Goal: Task Accomplishment & Management: Manage account settings

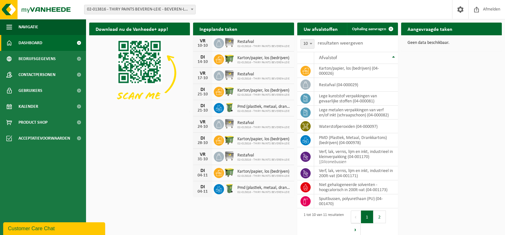
click at [191, 9] on b at bounding box center [192, 10] width 3 height 2
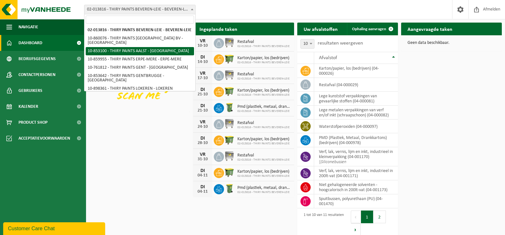
select select "97396"
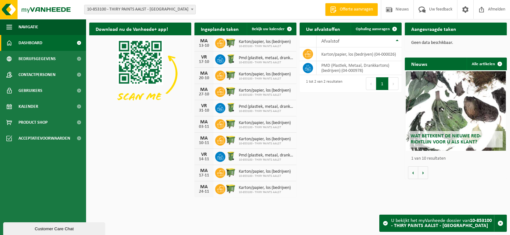
click at [193, 10] on span at bounding box center [192, 9] width 6 height 8
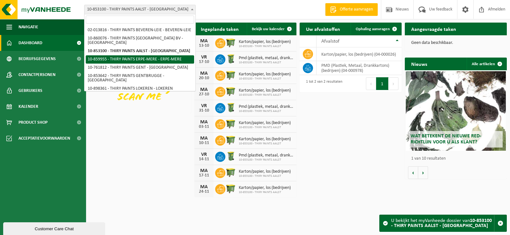
select select "99931"
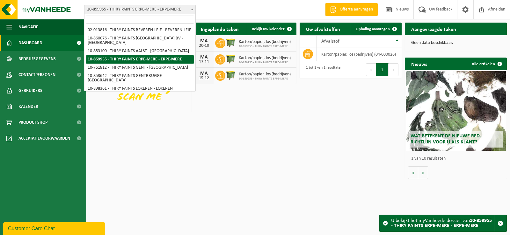
click at [193, 9] on span at bounding box center [192, 9] width 6 height 8
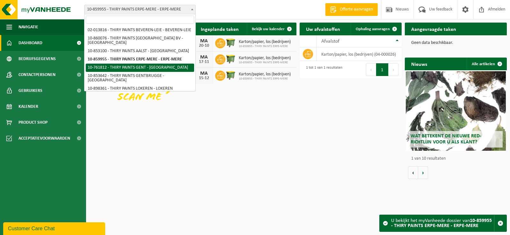
select select "10798"
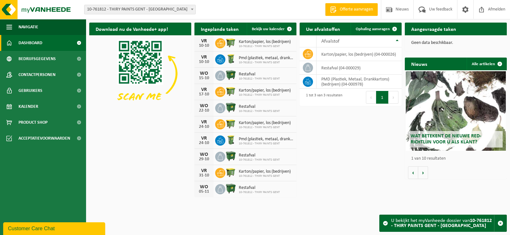
click at [191, 10] on span at bounding box center [192, 9] width 6 height 8
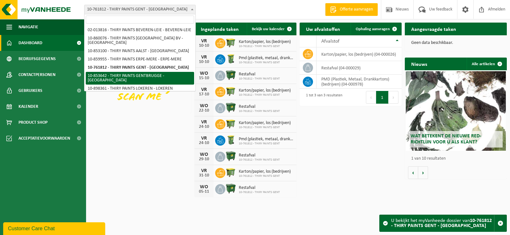
select select "97610"
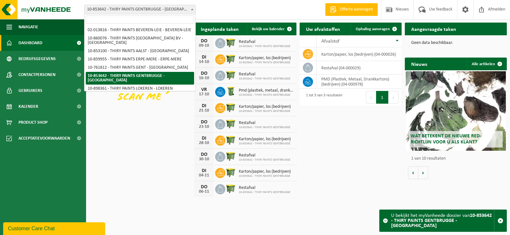
click at [193, 10] on span at bounding box center [192, 9] width 6 height 8
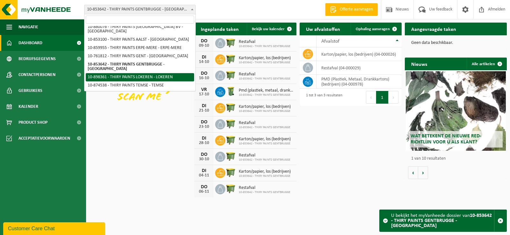
select select "118140"
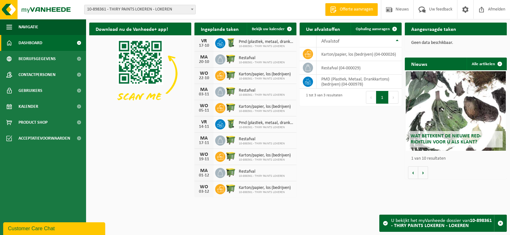
click at [194, 9] on span at bounding box center [192, 9] width 6 height 8
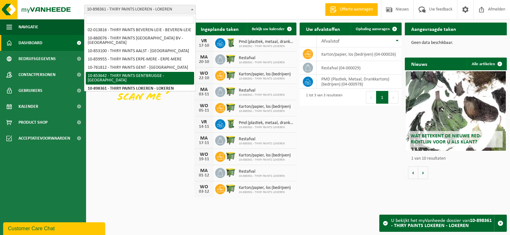
scroll to position [16, 0]
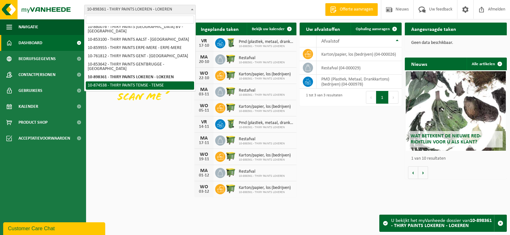
select select "106678"
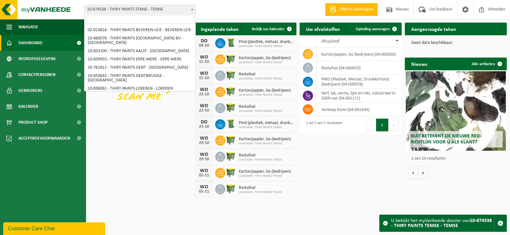
click at [192, 10] on span at bounding box center [192, 9] width 6 height 8
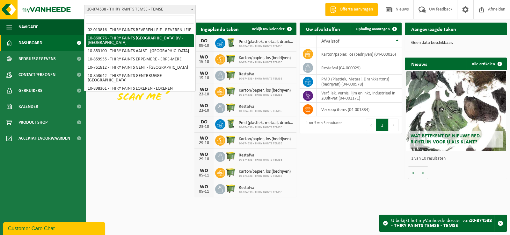
select select "100007"
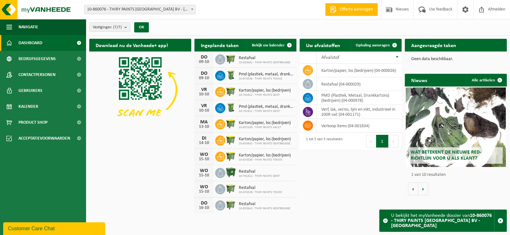
click at [190, 12] on span at bounding box center [192, 9] width 6 height 8
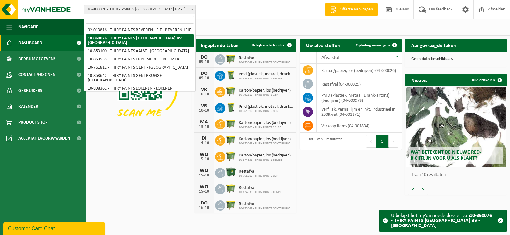
click at [190, 12] on span at bounding box center [192, 9] width 6 height 8
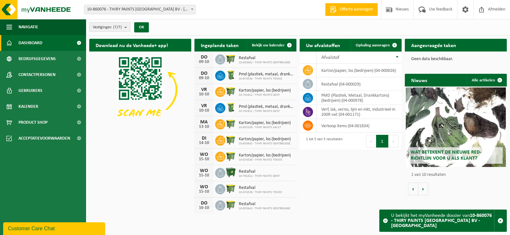
click at [126, 27] on b "submit" at bounding box center [127, 27] width 6 height 9
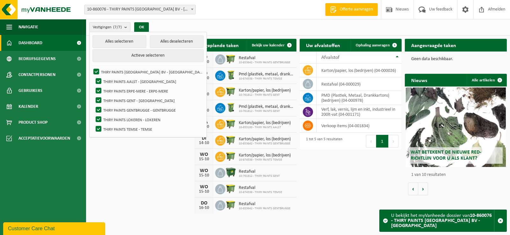
click at [126, 26] on b "submit" at bounding box center [127, 27] width 6 height 9
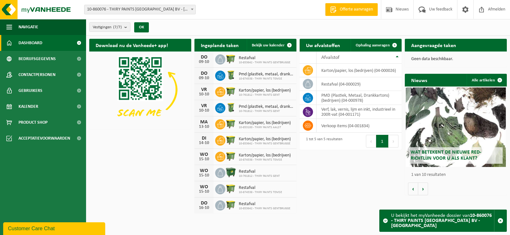
click at [190, 10] on span at bounding box center [192, 9] width 6 height 8
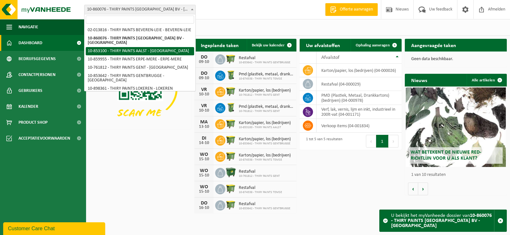
select select "97396"
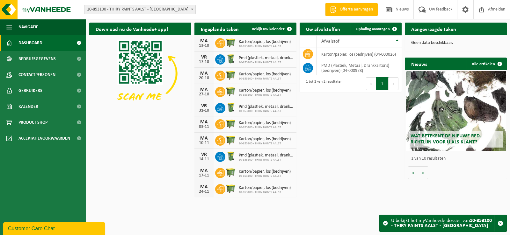
click at [193, 8] on span at bounding box center [192, 9] width 6 height 8
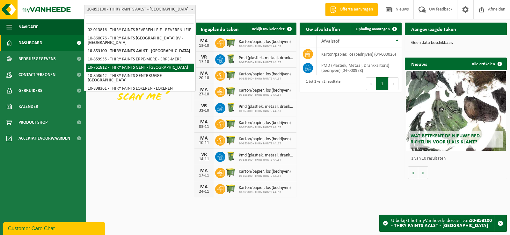
select select "10798"
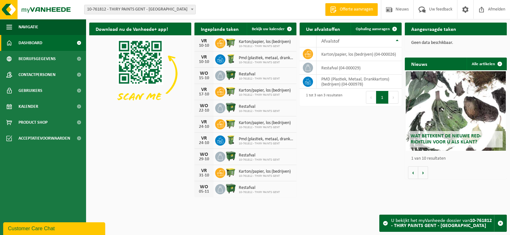
click at [190, 11] on span at bounding box center [192, 9] width 6 height 8
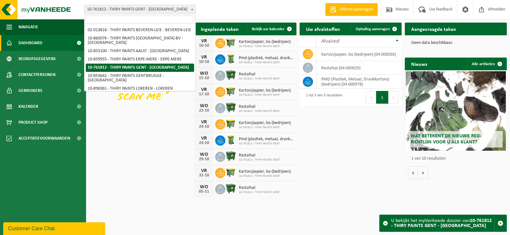
scroll to position [16, 0]
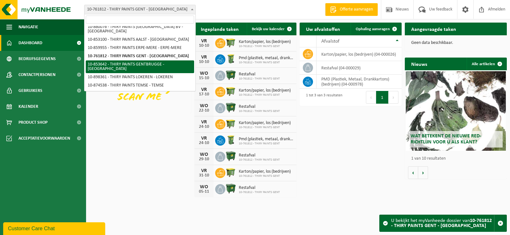
select select "97610"
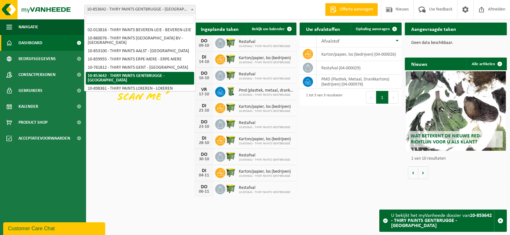
click at [192, 11] on span at bounding box center [192, 9] width 6 height 8
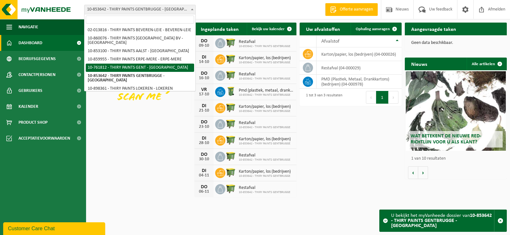
select select "10798"
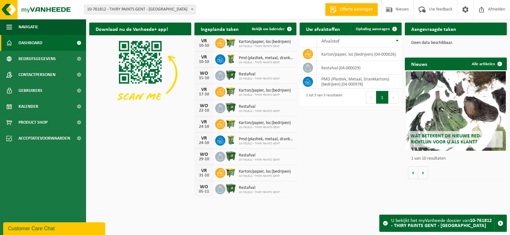
click at [194, 9] on span at bounding box center [192, 9] width 6 height 8
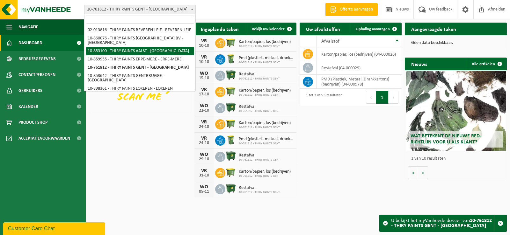
select select "97396"
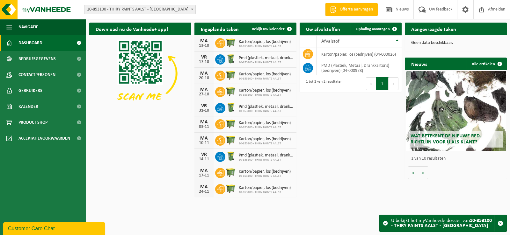
click at [192, 10] on b at bounding box center [192, 10] width 3 height 2
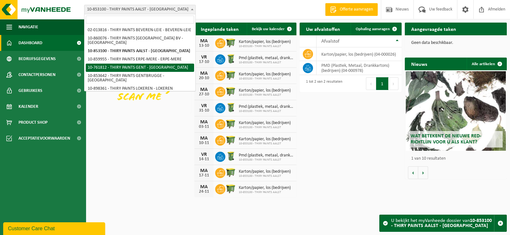
scroll to position [16, 0]
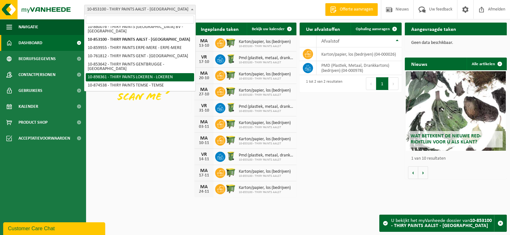
select select "118140"
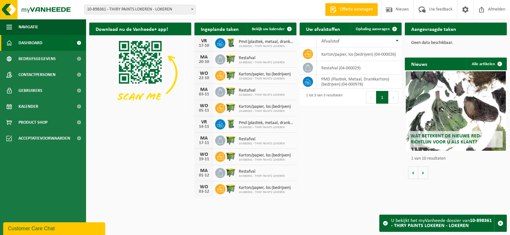
click at [192, 11] on span at bounding box center [192, 9] width 6 height 8
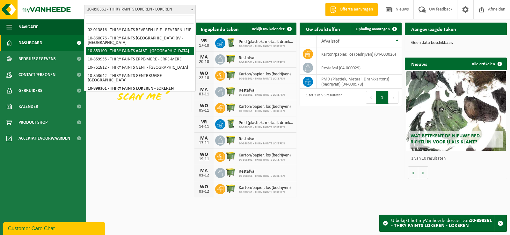
scroll to position [16, 0]
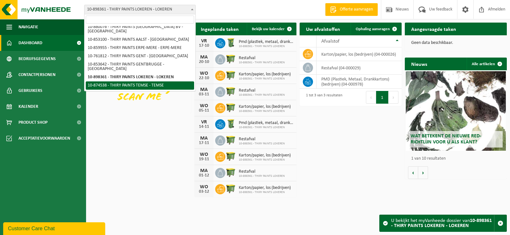
select select "106678"
